Goal: Transaction & Acquisition: Subscribe to service/newsletter

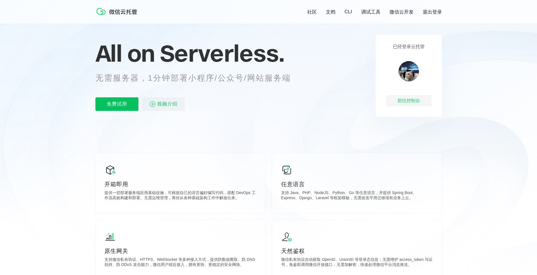
scroll to position [47, 0]
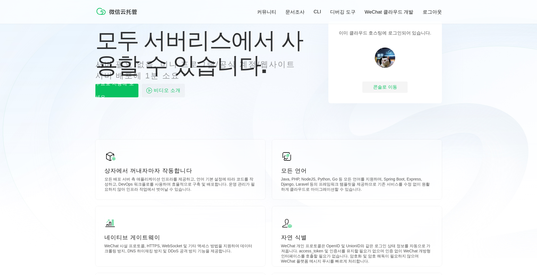
drag, startPoint x: 313, startPoint y: 94, endPoint x: 277, endPoint y: 102, distance: 37.3
click at [277, 102] on div "모두 서버리스에서 사용할 수 있습니다. 서버 필요 없음, 미니 프로그램/공식 계정/웹사이트 서버 배포에 1분 소요 무료로 사용해 보세요 비디오…" at bounding box center [199, 62] width 209 height 82
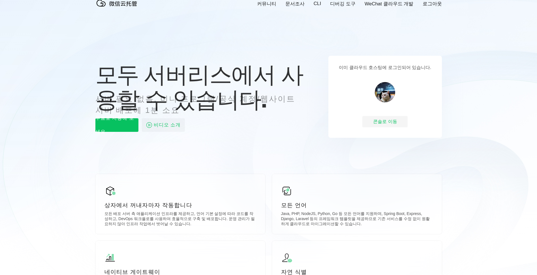
scroll to position [0, 0]
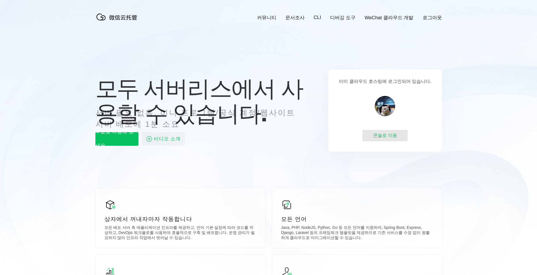
click at [393, 139] on div "콘솔로 이동" at bounding box center [384, 135] width 45 height 11
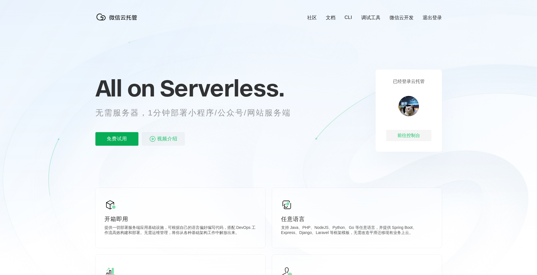
click at [123, 138] on p "免费试用" at bounding box center [116, 139] width 43 height 14
click at [119, 140] on p "免费试用" at bounding box center [116, 139] width 43 height 14
